Goal: Navigation & Orientation: Find specific page/section

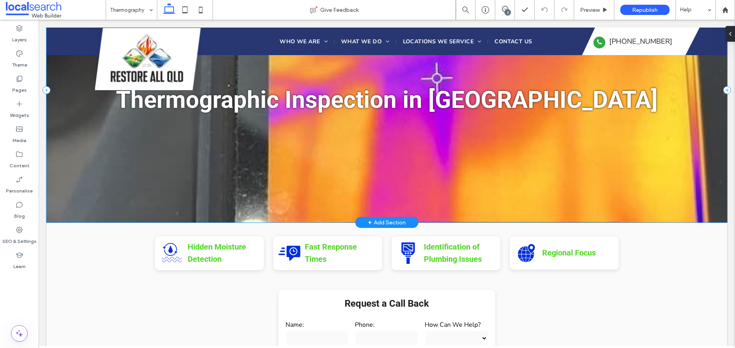
scroll to position [72, 0]
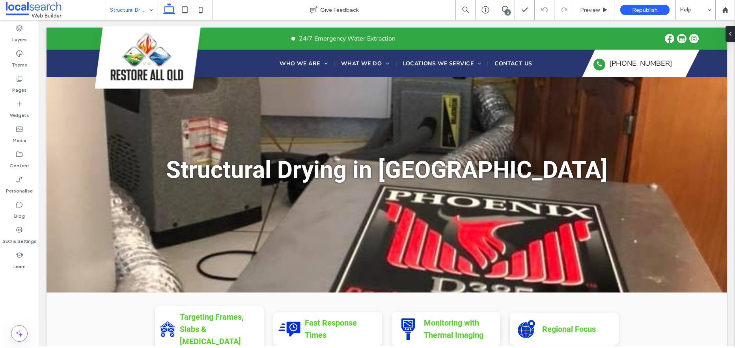
click at [151, 9] on div "Structural Drying" at bounding box center [131, 10] width 51 height 20
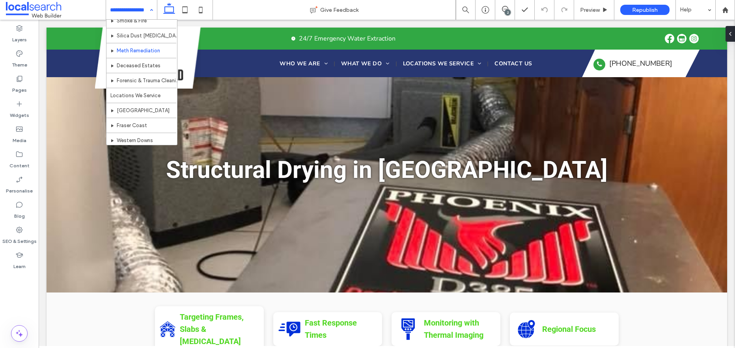
scroll to position [112, 0]
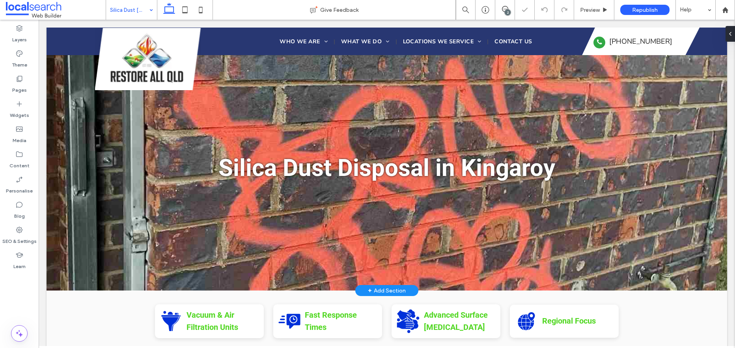
scroll to position [3, 0]
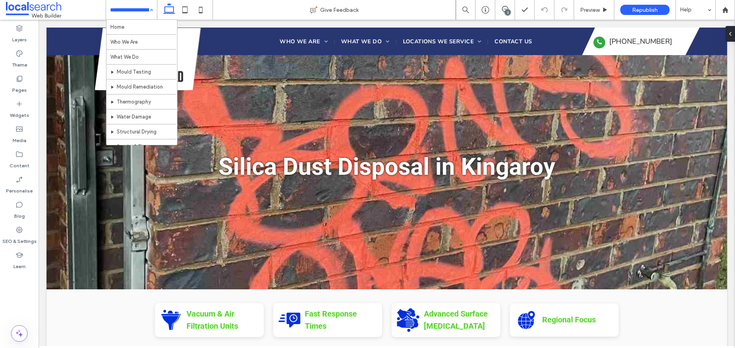
click at [152, 10] on div "Home Who We Are What We Do Mould Testing Mould Remediation Thermography Water D…" at bounding box center [131, 10] width 51 height 20
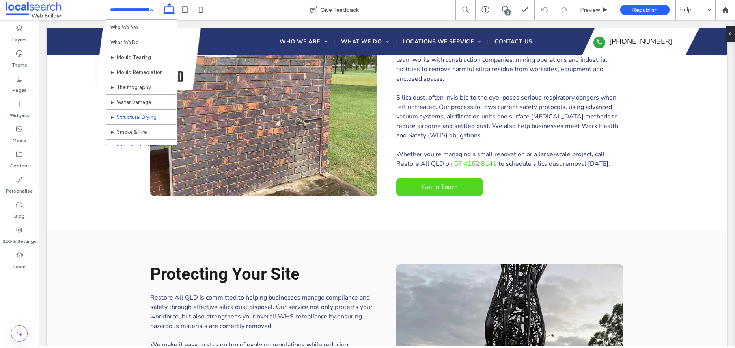
scroll to position [122, 0]
